Goal: Navigation & Orientation: Find specific page/section

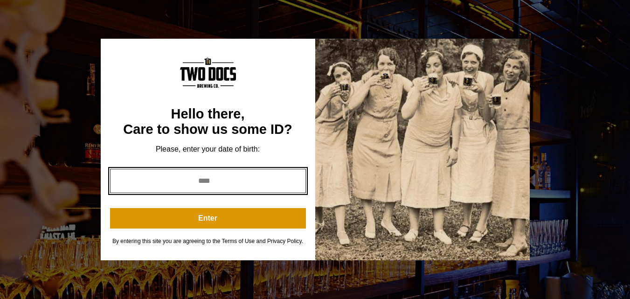
click at [195, 182] on input "year" at bounding box center [208, 181] width 196 height 24
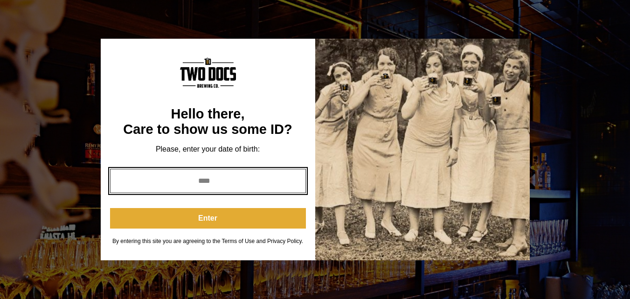
type input "****"
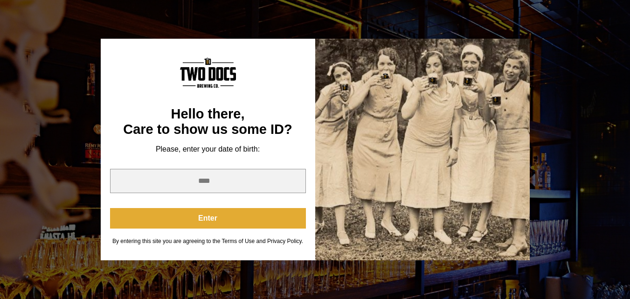
click at [223, 215] on button "Enter" at bounding box center [208, 218] width 196 height 21
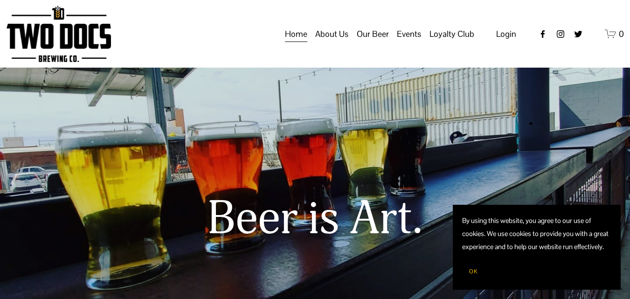
click at [376, 42] on span "Our Beer" at bounding box center [373, 34] width 32 height 16
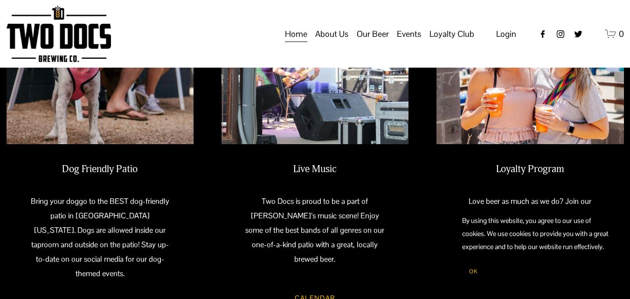
scroll to position [886, 0]
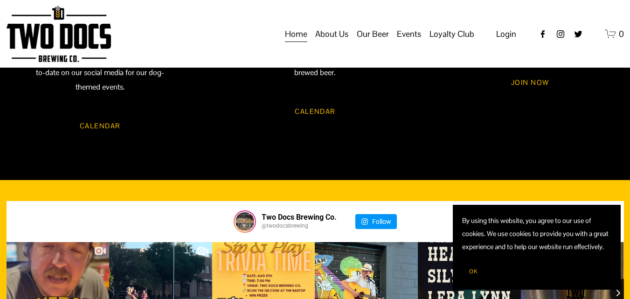
click at [390, 38] on nav "Home About Us Our Mission Green Initiative Our Beer Taproom Menu Distribution M…" at bounding box center [379, 34] width 189 height 18
click at [380, 42] on span "Our Beer" at bounding box center [373, 34] width 32 height 16
click at [0, 0] on span "Taproom Menu" at bounding box center [0, 0] width 0 height 0
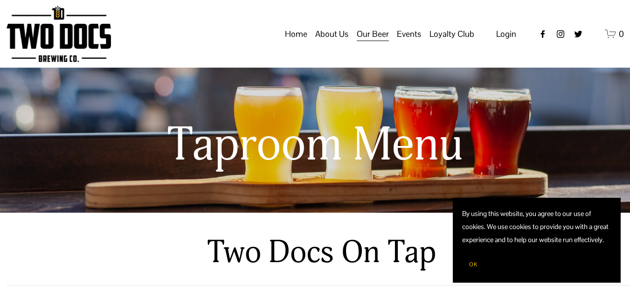
click at [0, 0] on span "Distribution Map" at bounding box center [0, 0] width 0 height 0
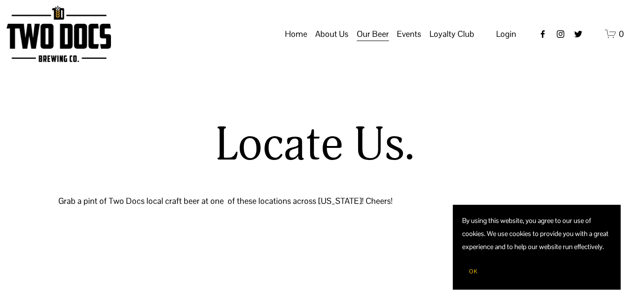
select select "**"
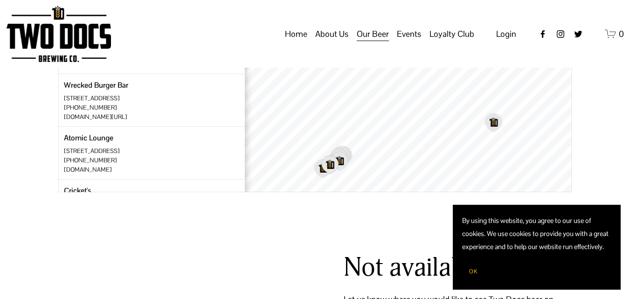
scroll to position [333, 0]
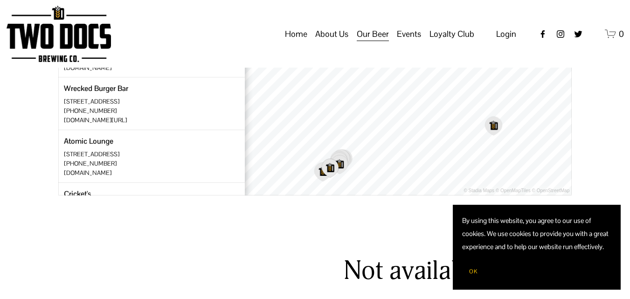
click at [297, 43] on link "Home" at bounding box center [296, 34] width 22 height 18
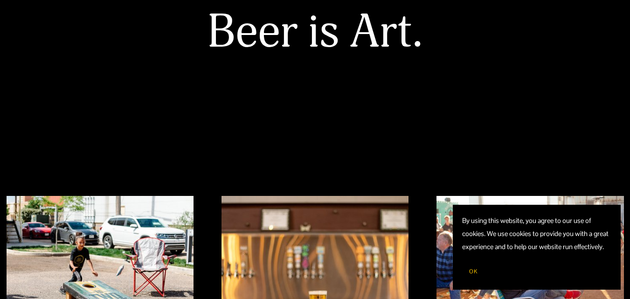
scroll to position [373, 0]
